Goal: Task Accomplishment & Management: Manage account settings

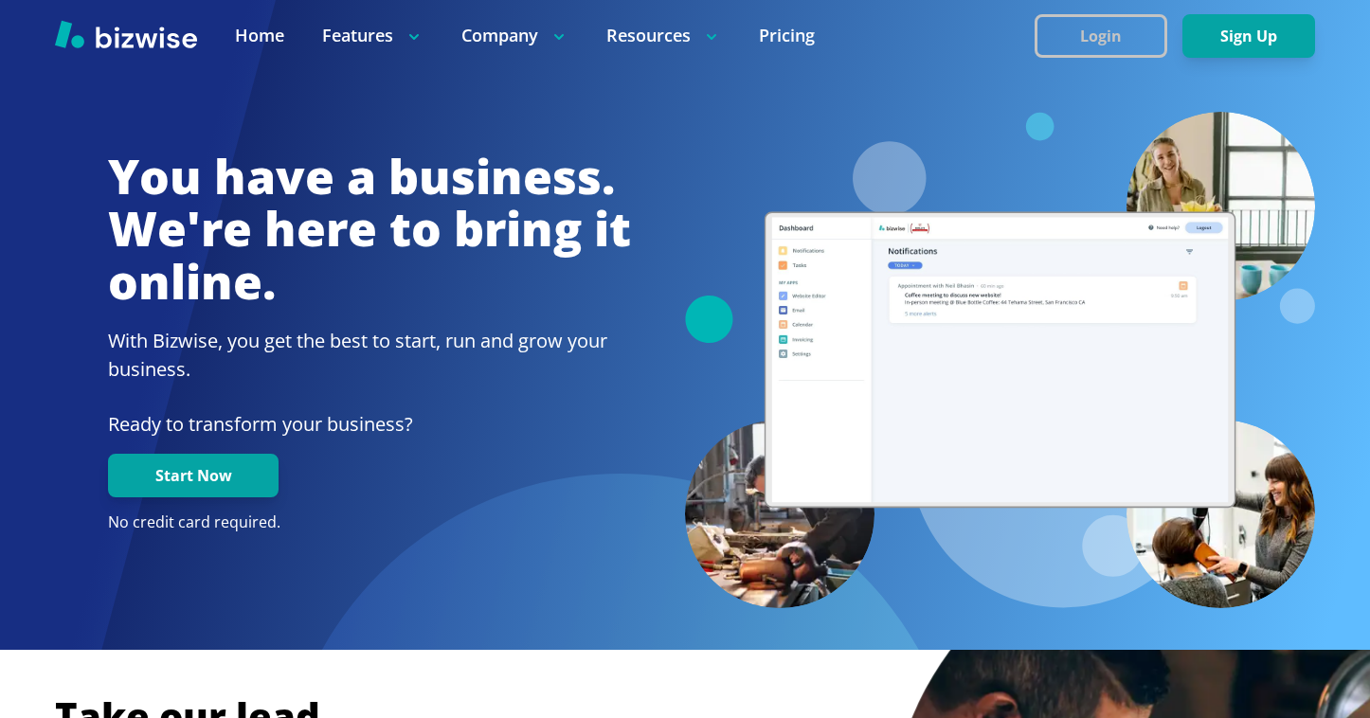
click at [1061, 45] on button "Login" at bounding box center [1101, 36] width 133 height 44
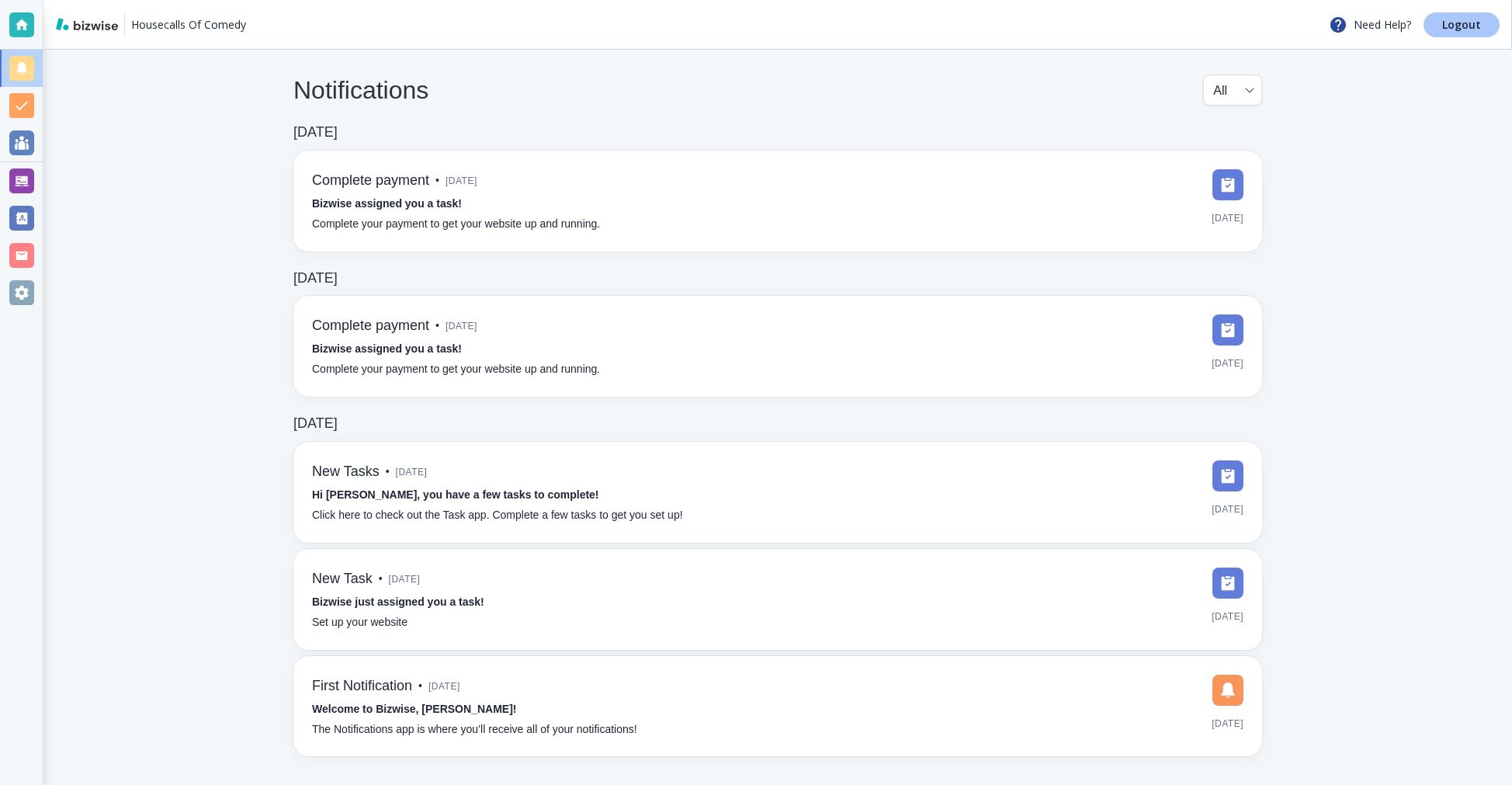
click at [1448, 29] on p "Logout" at bounding box center [1461, 25] width 38 height 11
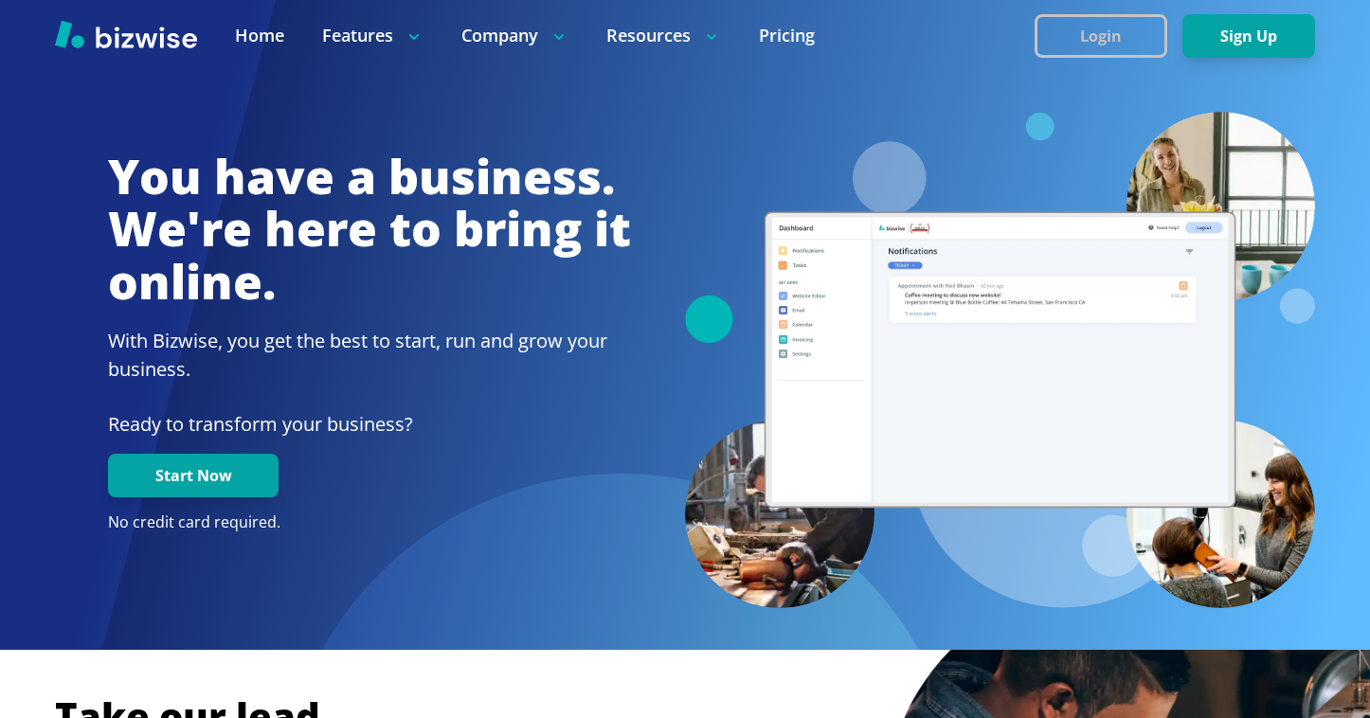
click at [1130, 40] on button "Login" at bounding box center [1101, 36] width 133 height 44
